Goal: Information Seeking & Learning: Understand process/instructions

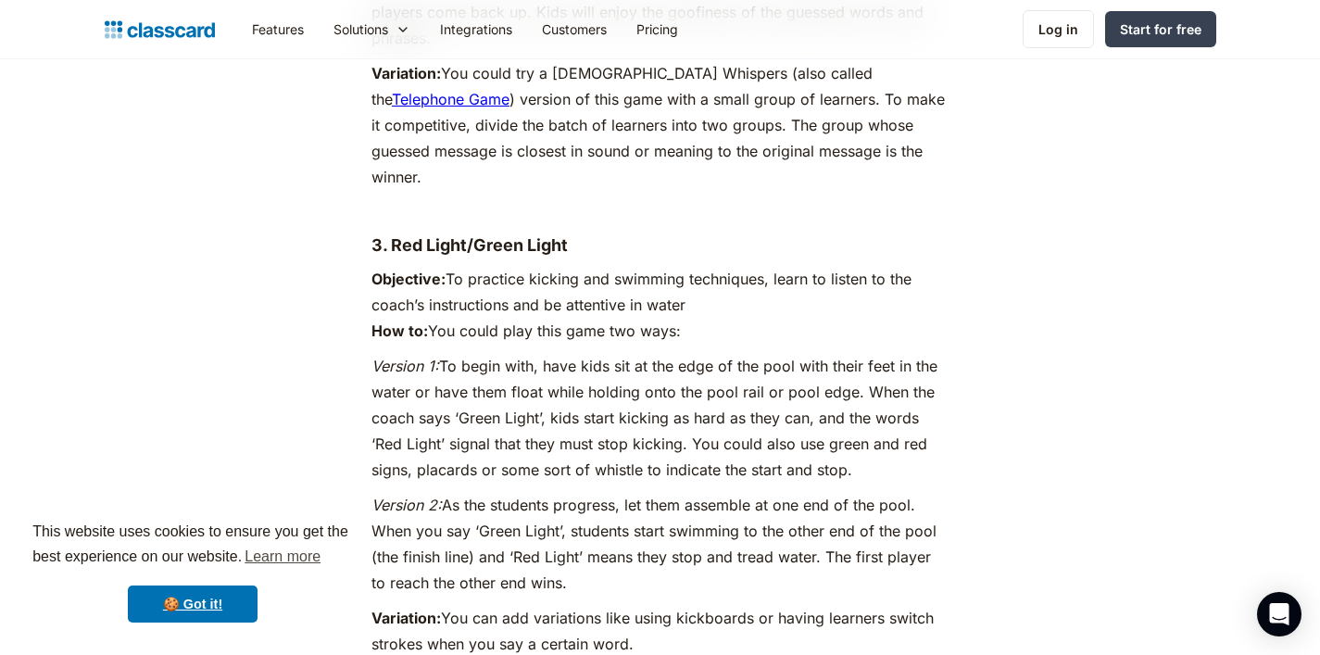
scroll to position [3766, 0]
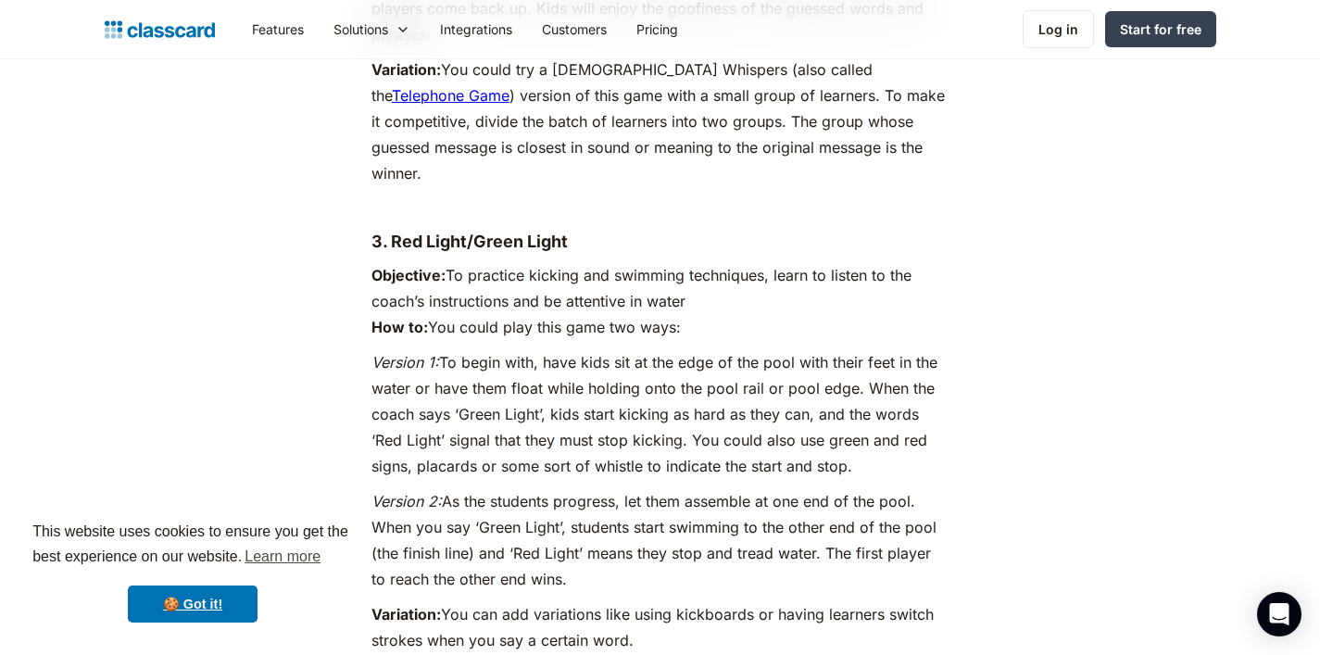
click at [542, 262] on p "Objective: To practice kicking and swimming techniques, learn to listen to the …" at bounding box center [659, 301] width 577 height 78
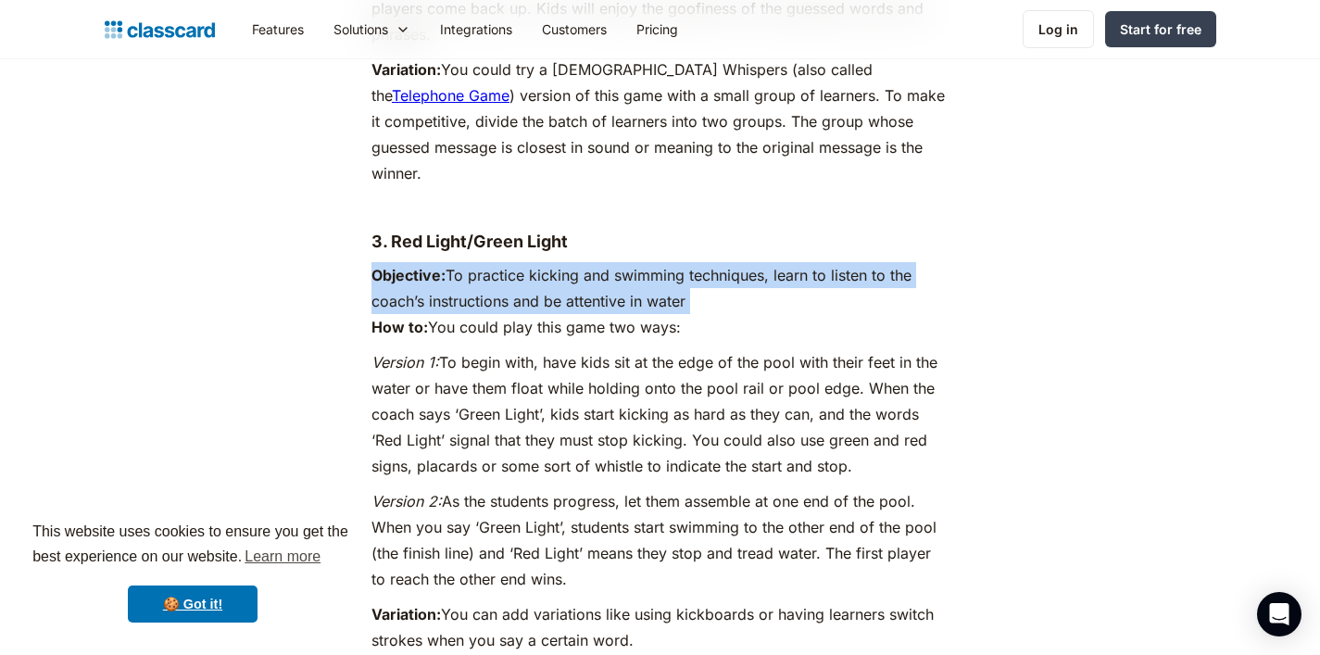
click at [598, 349] on p "Version 1: To begin with, have kids sit at the edge of the pool with their feet…" at bounding box center [659, 414] width 577 height 130
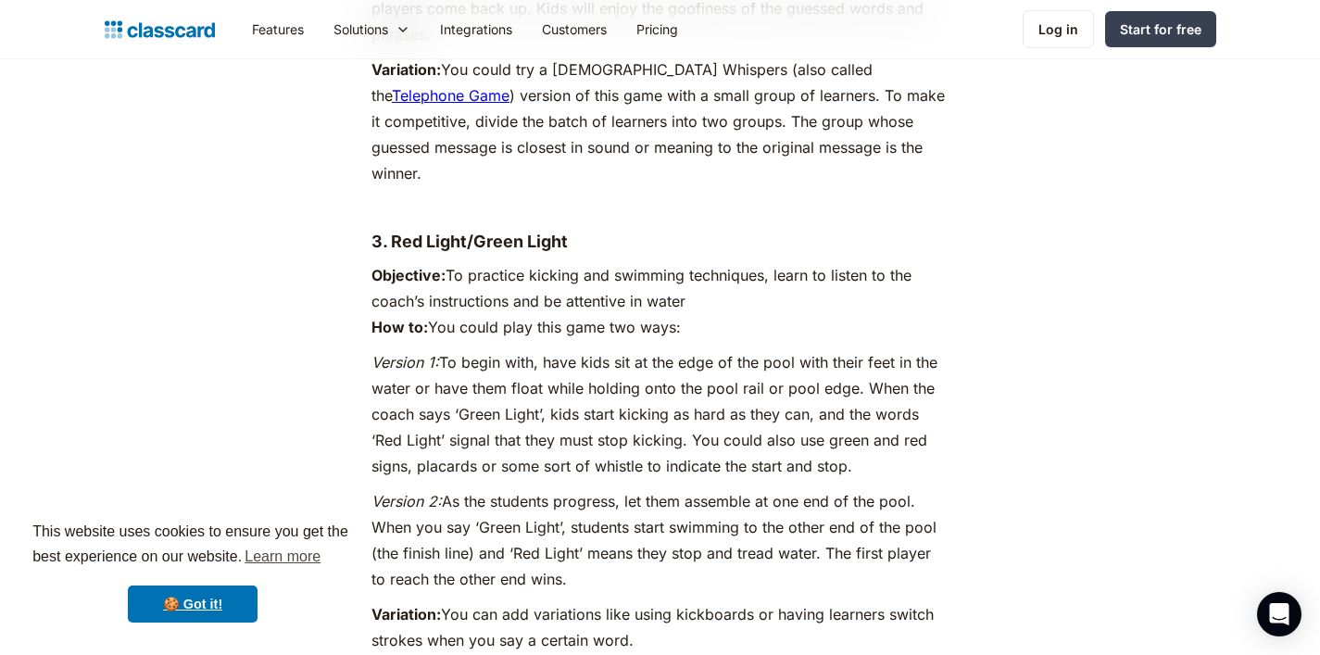
click at [598, 349] on p "Version 1: To begin with, have kids sit at the edge of the pool with their feet…" at bounding box center [659, 414] width 577 height 130
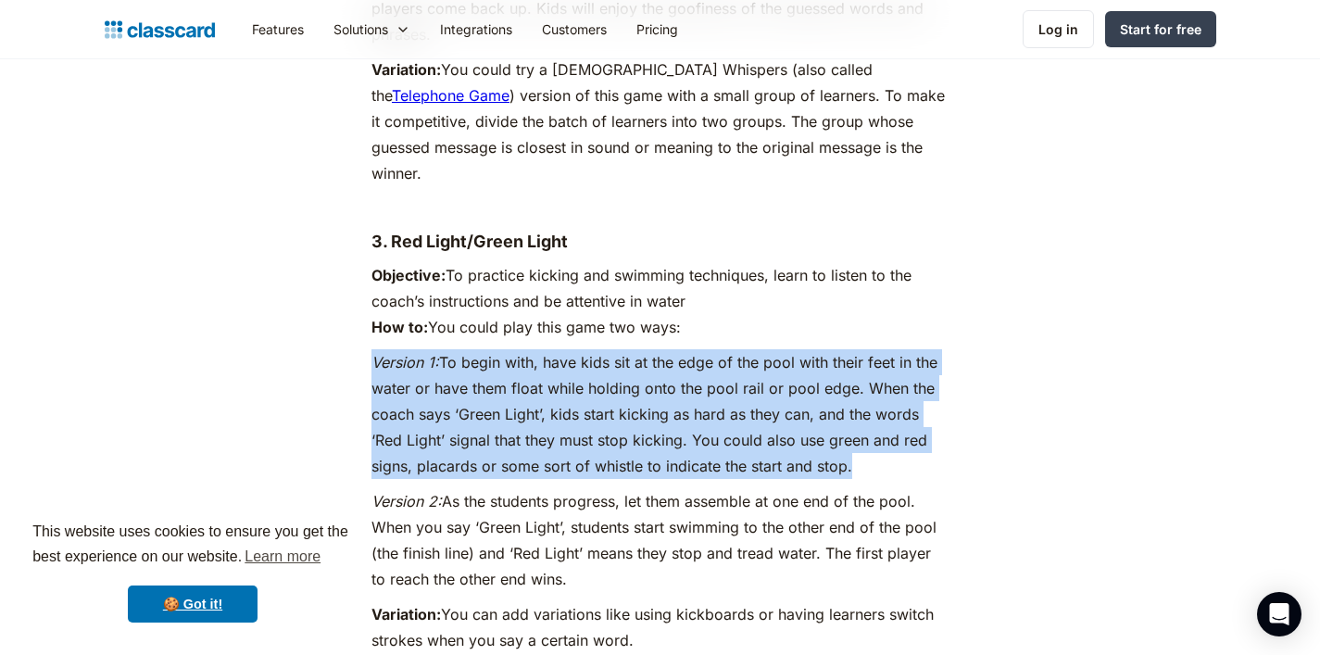
click at [598, 349] on p "Version 1: To begin with, have kids sit at the edge of the pool with their feet…" at bounding box center [659, 414] width 577 height 130
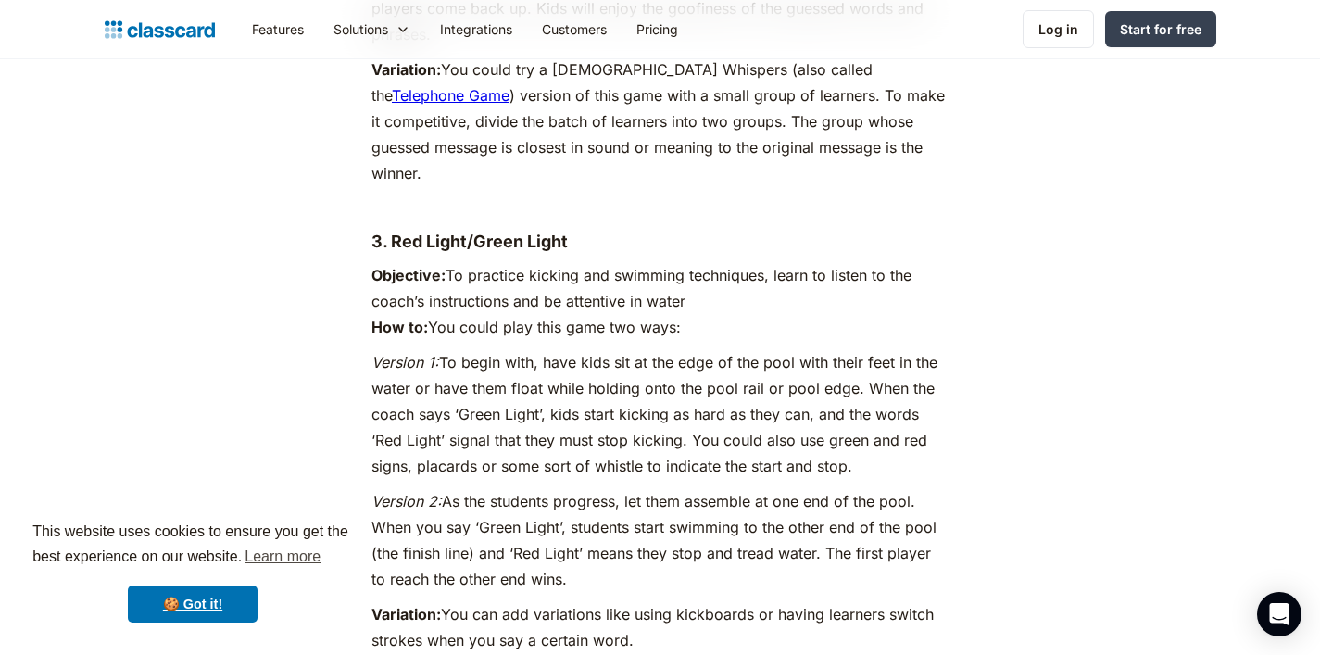
click at [598, 349] on p "Version 1: To begin with, have kids sit at the edge of the pool with their feet…" at bounding box center [659, 414] width 577 height 130
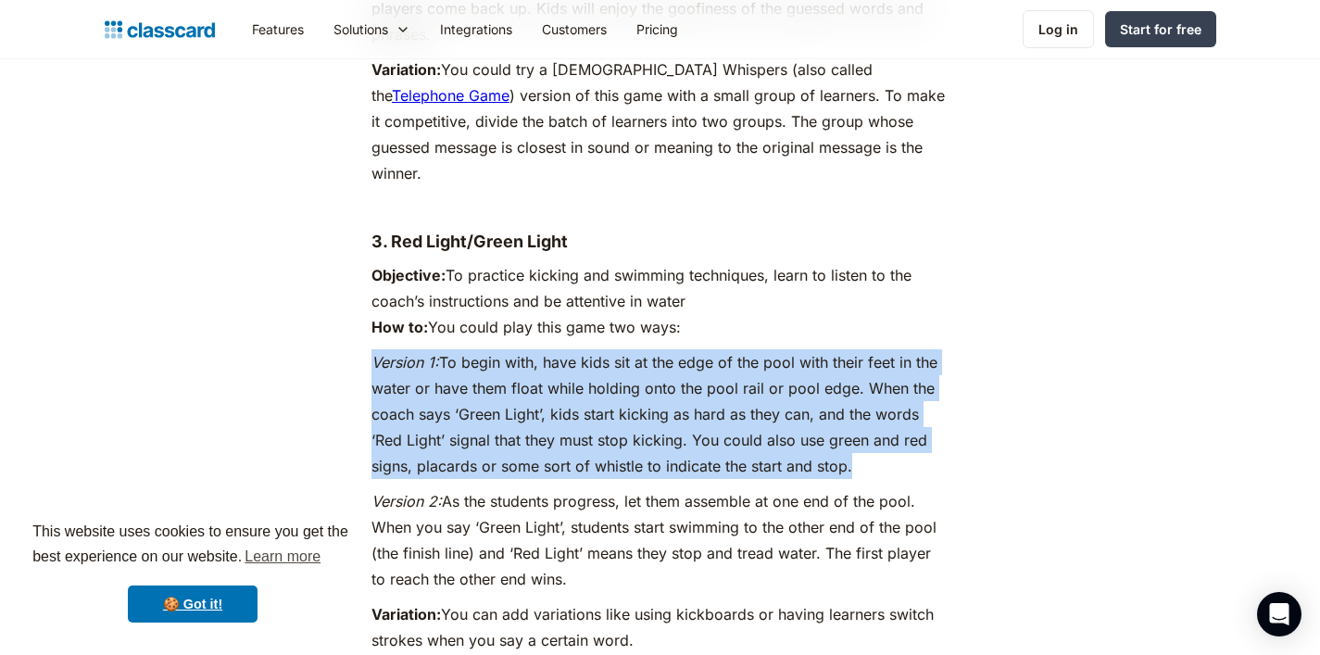
click at [598, 349] on p "Version 1: To begin with, have kids sit at the edge of the pool with their feet…" at bounding box center [659, 414] width 577 height 130
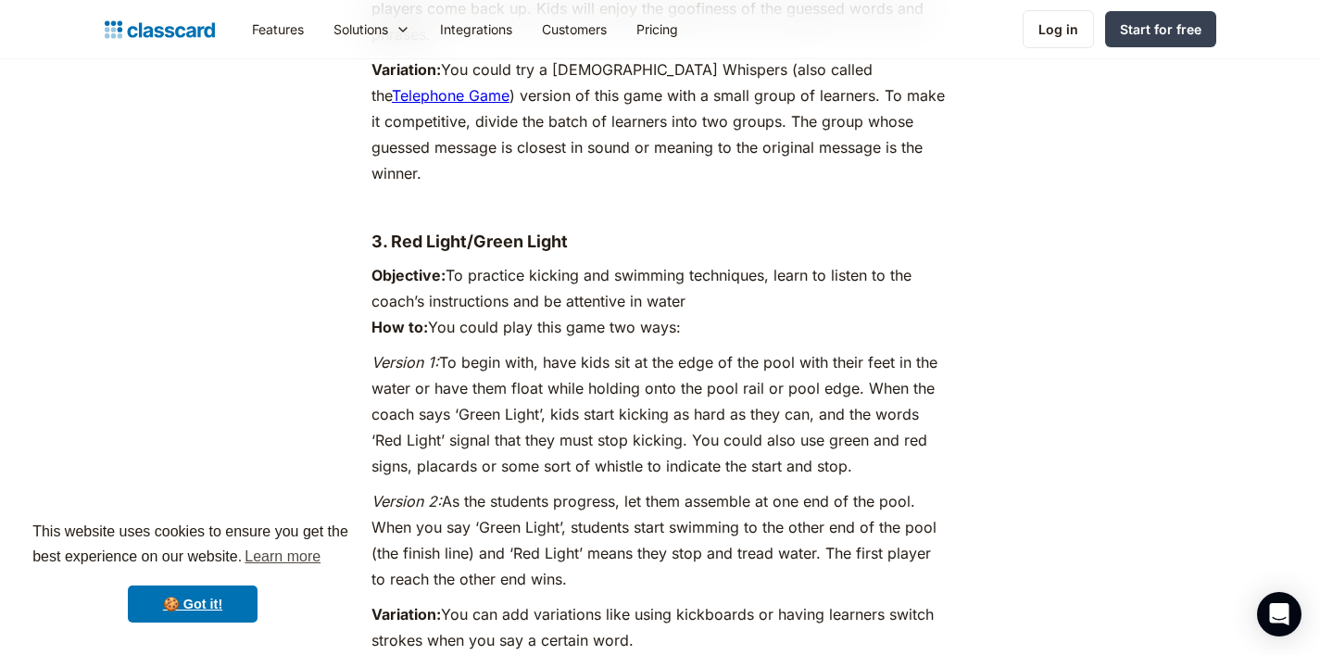
click at [598, 349] on p "Version 1: To begin with, have kids sit at the edge of the pool with their feet…" at bounding box center [659, 414] width 577 height 130
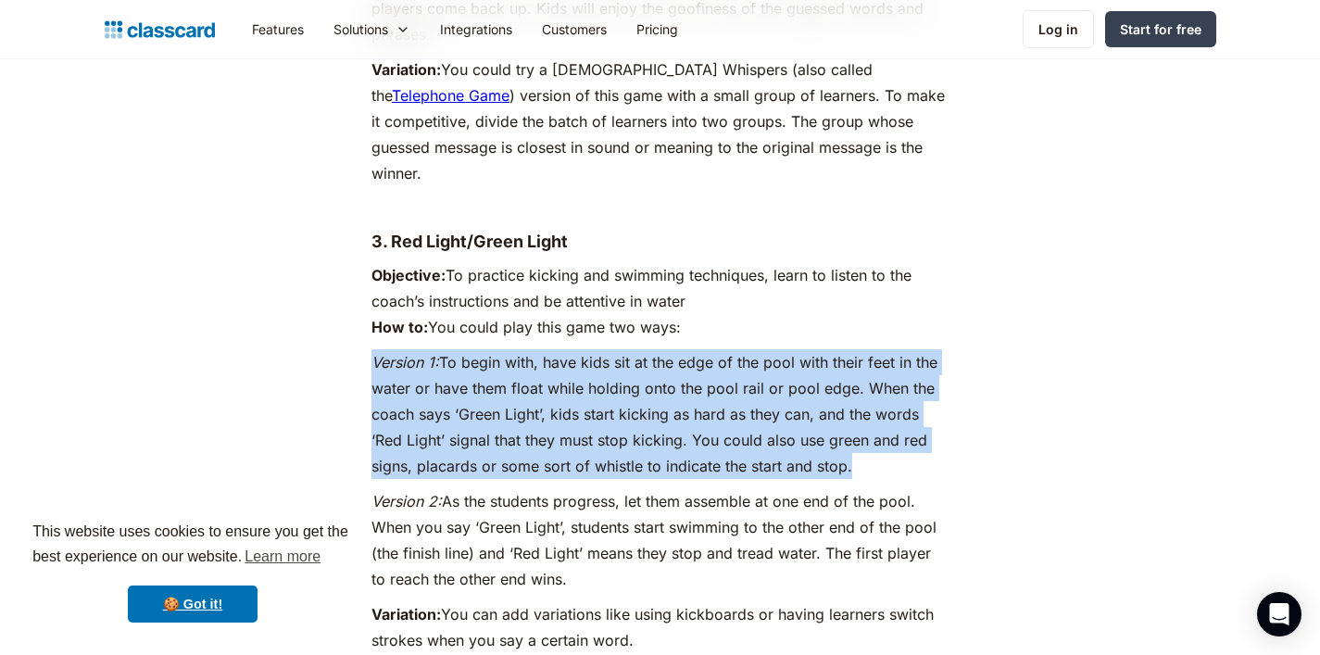
click at [598, 349] on p "Version 1: To begin with, have kids sit at the edge of the pool with their feet…" at bounding box center [659, 414] width 577 height 130
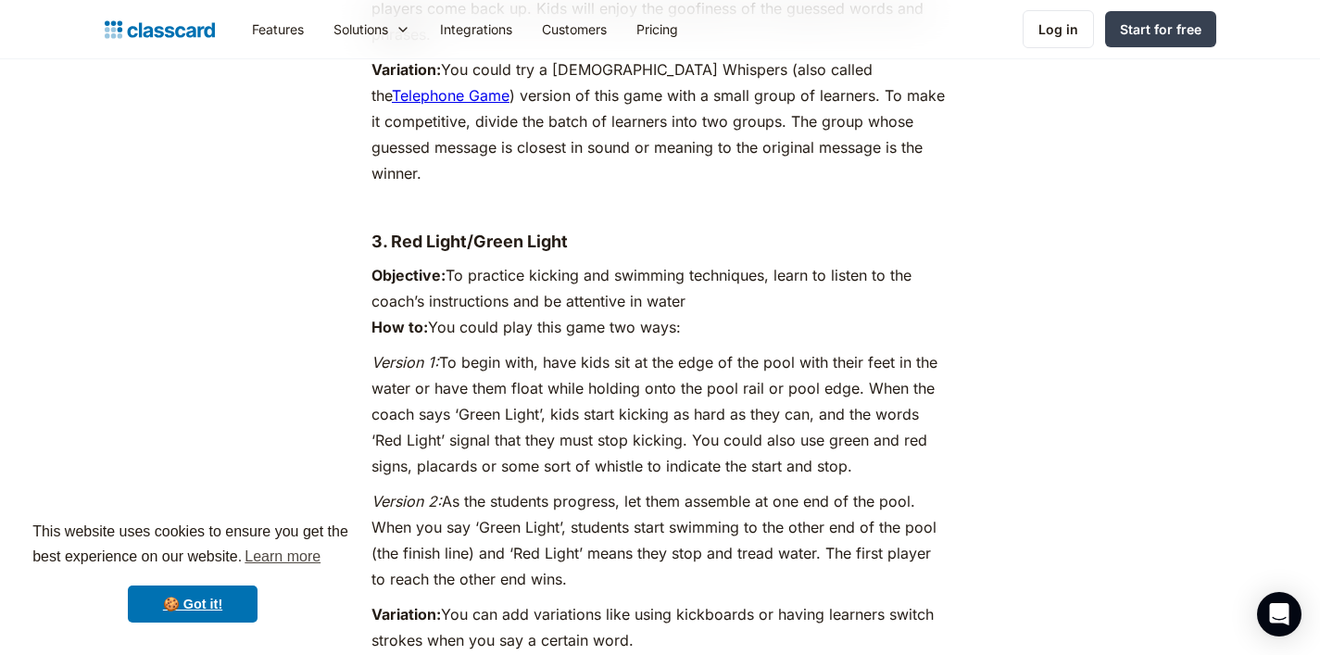
click at [598, 349] on p "Version 1: To begin with, have kids sit at the edge of the pool with their feet…" at bounding box center [659, 414] width 577 height 130
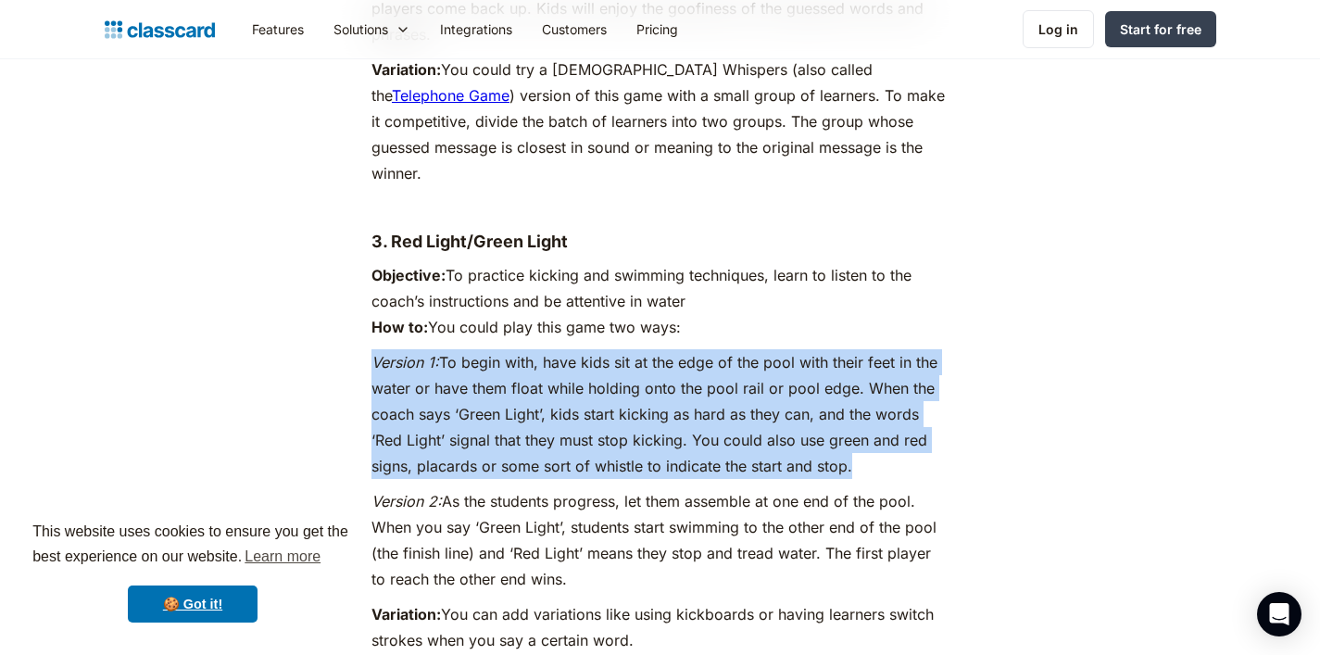
click at [598, 349] on p "Version 1: To begin with, have kids sit at the edge of the pool with their feet…" at bounding box center [659, 414] width 577 height 130
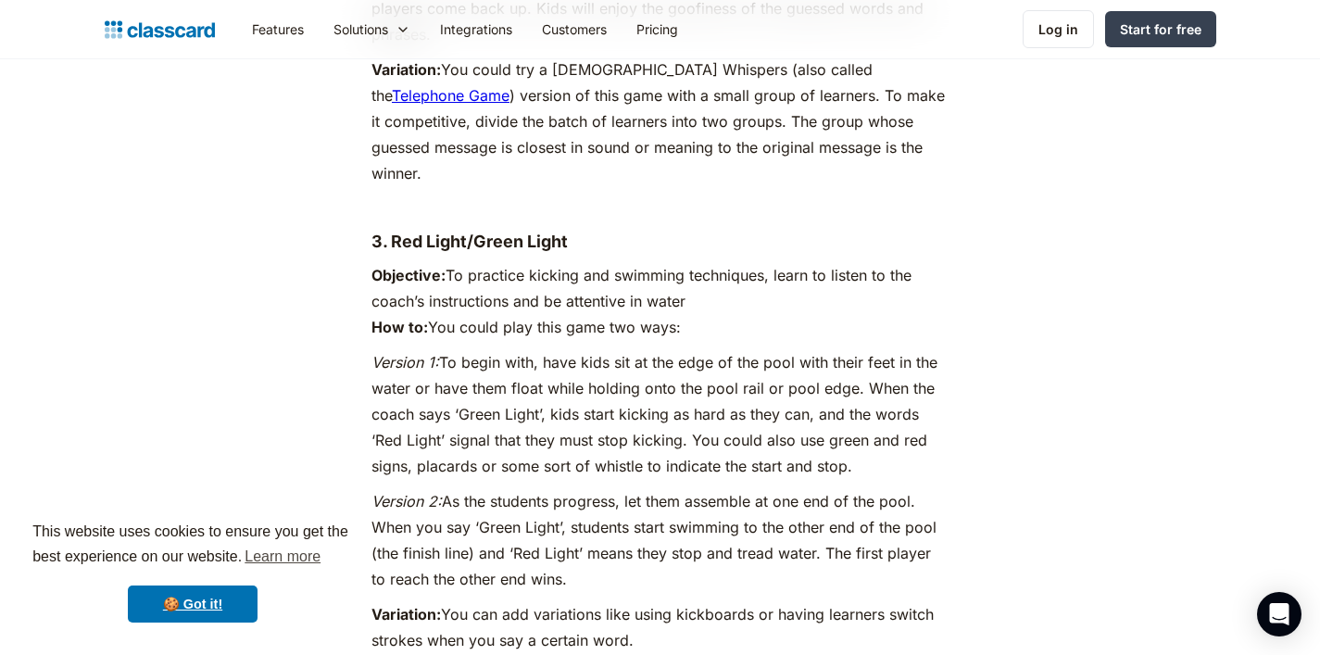
click at [598, 349] on p "Version 1: To begin with, have kids sit at the edge of the pool with their feet…" at bounding box center [659, 414] width 577 height 130
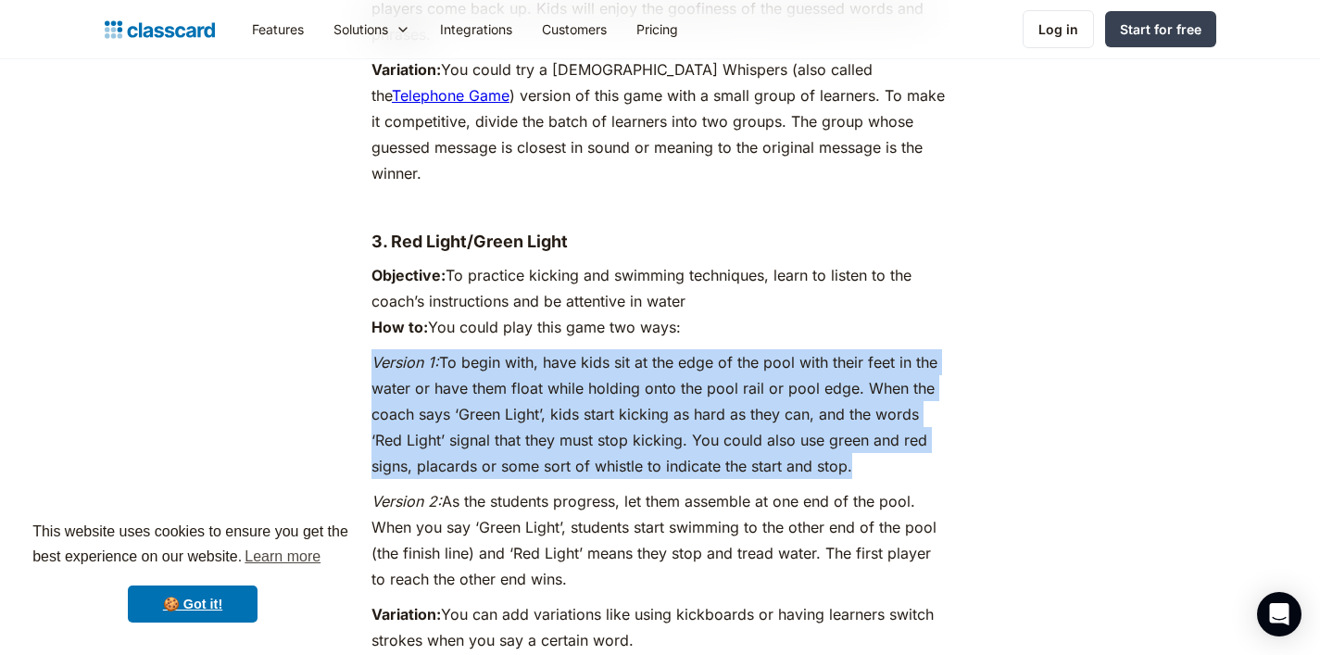
click at [598, 349] on p "Version 1: To begin with, have kids sit at the edge of the pool with their feet…" at bounding box center [659, 414] width 577 height 130
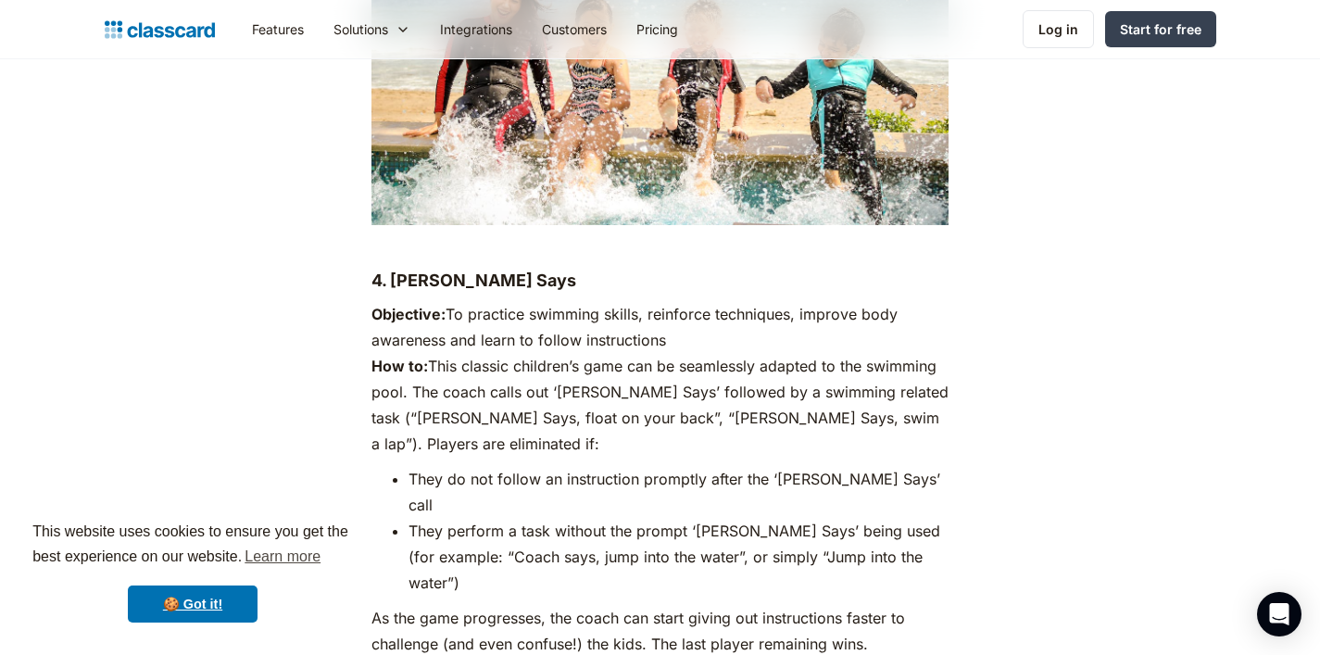
scroll to position [4642, 0]
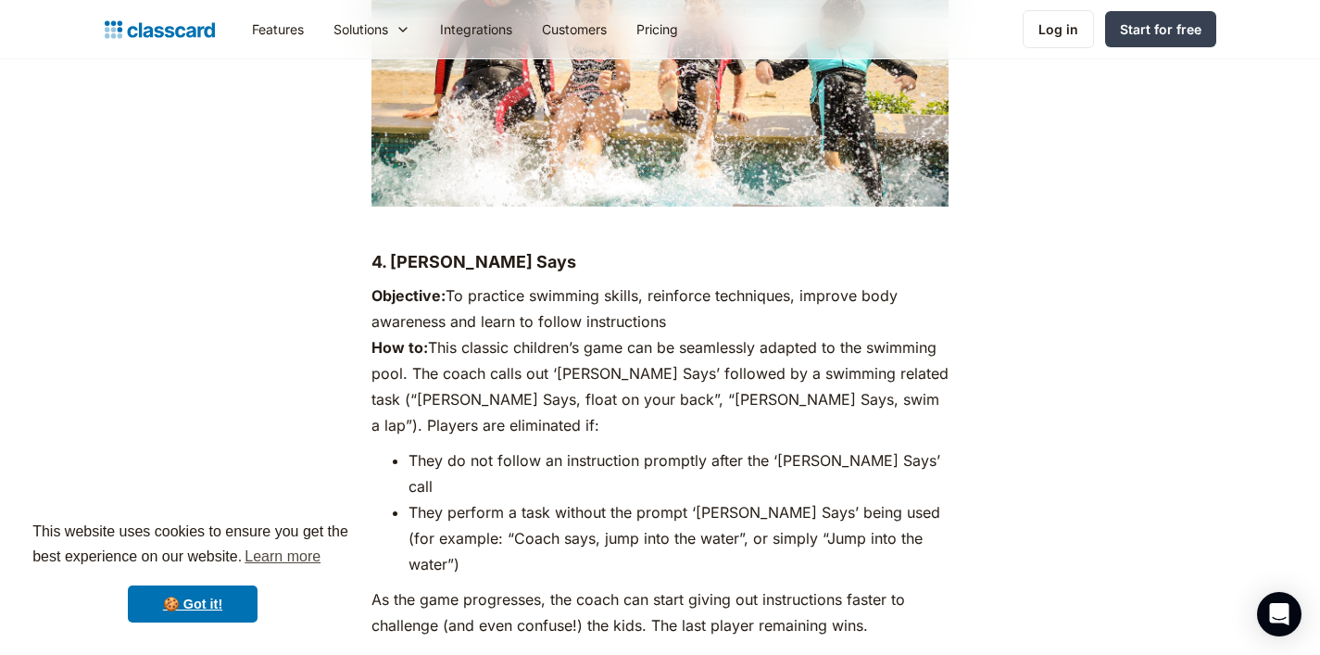
click at [576, 306] on p "Objective: To practice swimming skills, reinforce techniques, improve body awar…" at bounding box center [659, 361] width 577 height 156
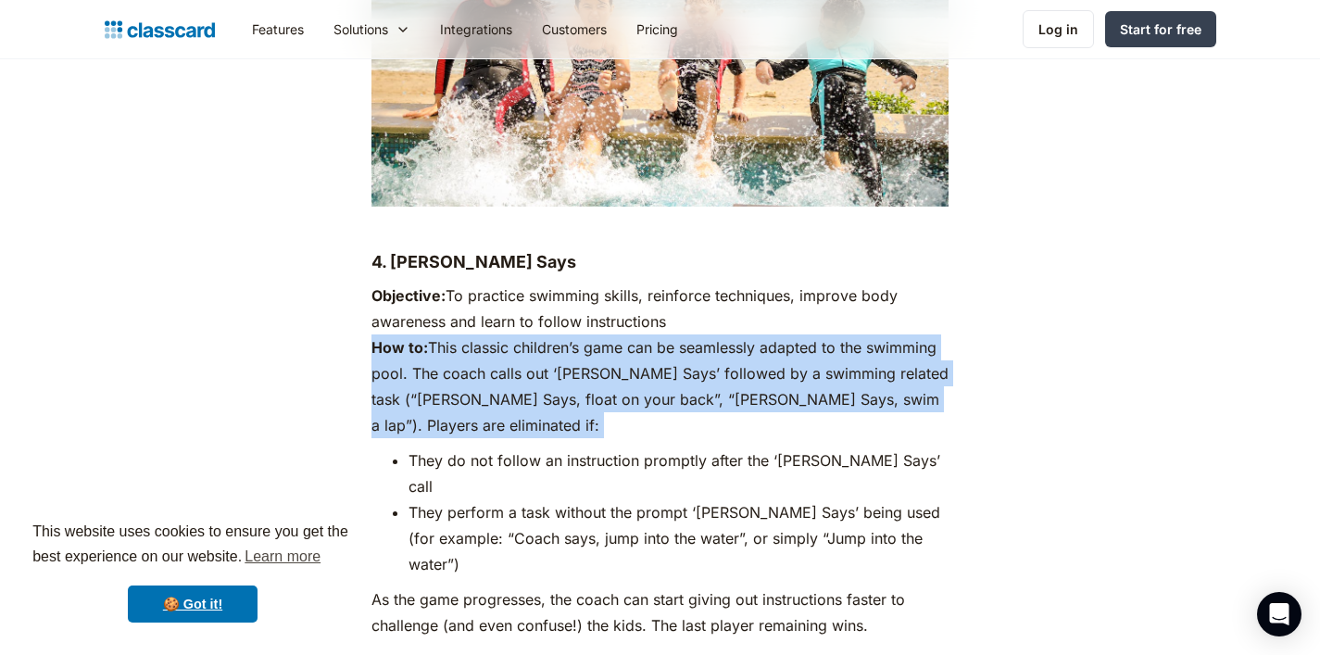
click at [576, 306] on p "Objective: To practice swimming skills, reinforce techniques, improve body awar…" at bounding box center [659, 361] width 577 height 156
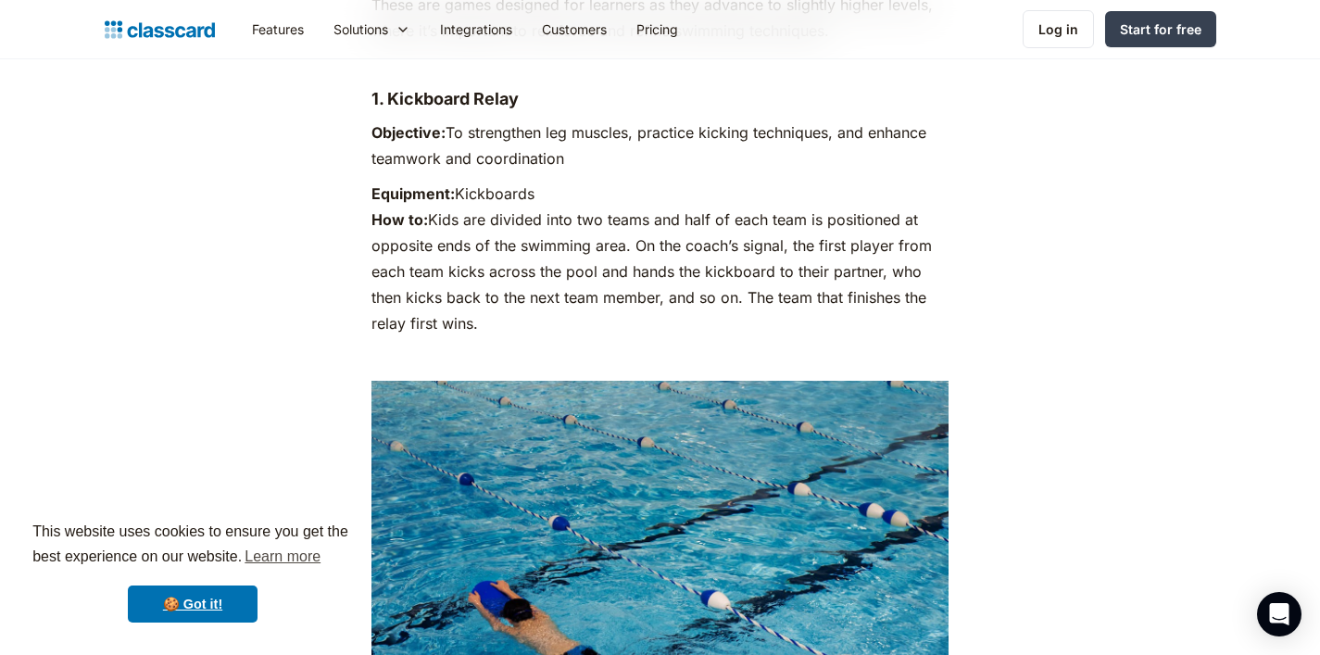
scroll to position [5381, 0]
